Goal: Information Seeking & Learning: Stay updated

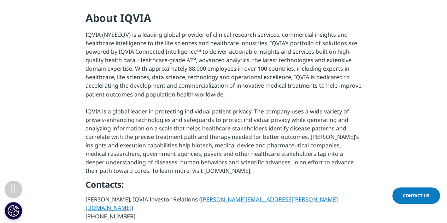
scroll to position [534, 0]
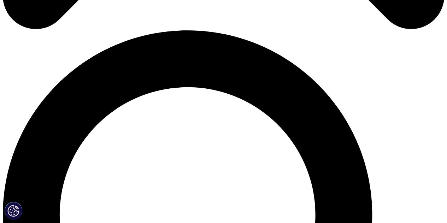
scroll to position [424, 0]
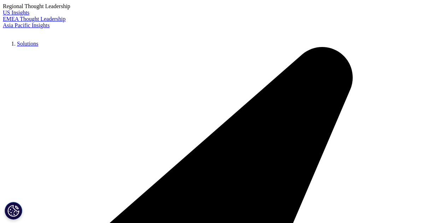
scroll to position [97, 0]
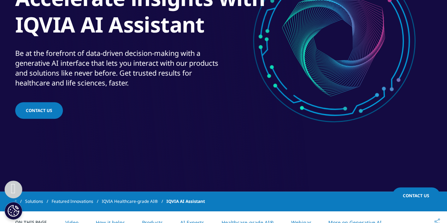
scroll to position [121, 0]
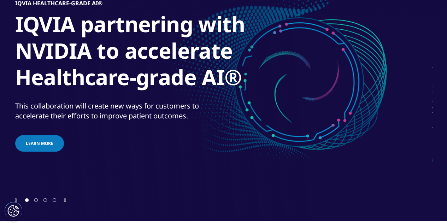
scroll to position [97, 0]
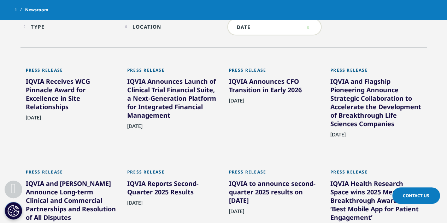
scroll to position [377, 0]
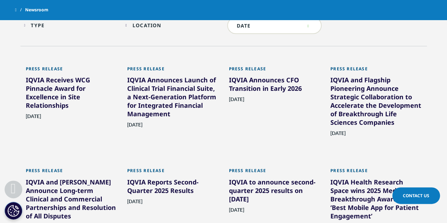
click at [160, 87] on div "IQVIA Announces Launch of Clinical Trial Financial Suite, a Next-Generation Pla…" at bounding box center [172, 98] width 91 height 45
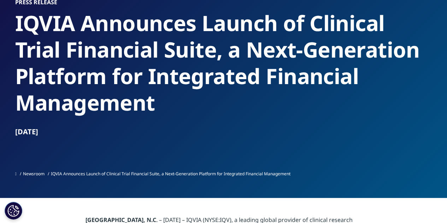
scroll to position [61, 0]
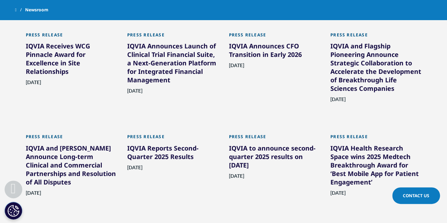
scroll to position [409, 0]
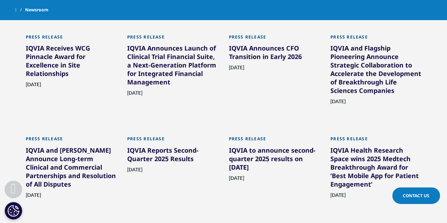
click at [366, 69] on div "IQVIA and Flagship Pioneering Announce Strategic Collaboration to Accelerate th…" at bounding box center [375, 71] width 91 height 54
